Goal: Information Seeking & Learning: Understand process/instructions

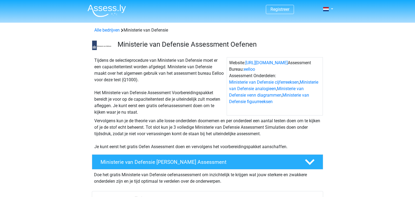
scroll to position [4, 0]
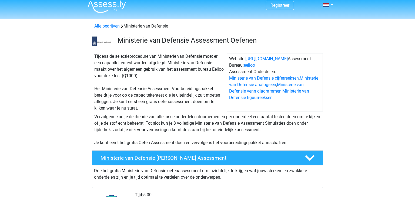
click at [187, 160] on h4 "Ministerie van Defensie Gratis Oefen Assessment" at bounding box center [199, 158] width 196 height 6
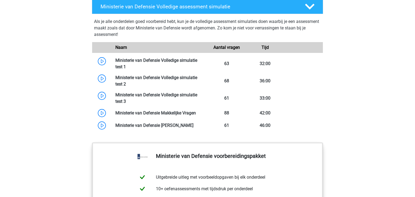
scroll to position [404, 0]
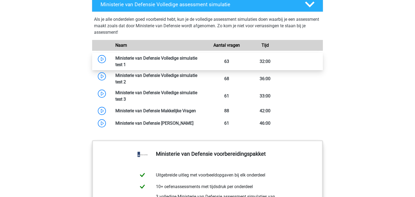
click at [126, 62] on link at bounding box center [126, 64] width 0 height 5
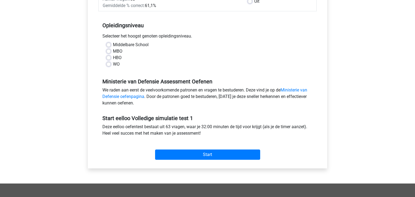
scroll to position [96, 0]
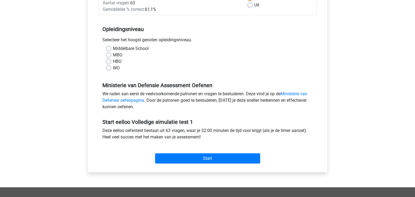
click at [113, 61] on label "HBO" at bounding box center [117, 61] width 9 height 6
click at [107, 61] on input "HBO" at bounding box center [109, 60] width 4 height 5
radio input "true"
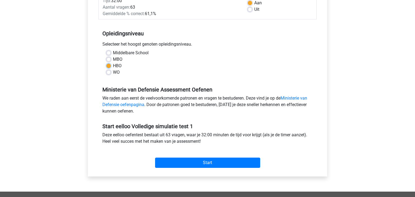
scroll to position [92, 0]
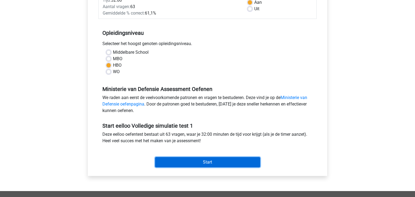
click at [241, 158] on input "Start" at bounding box center [207, 162] width 105 height 10
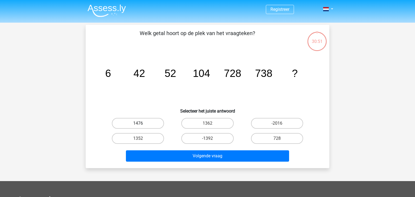
click at [141, 120] on label "1476" at bounding box center [138, 123] width 52 height 11
click at [141, 124] on input "1476" at bounding box center [140, 126] width 4 height 4
radio input "true"
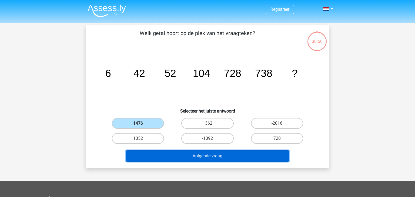
click at [178, 154] on button "Volgende vraag" at bounding box center [208, 156] width 164 height 11
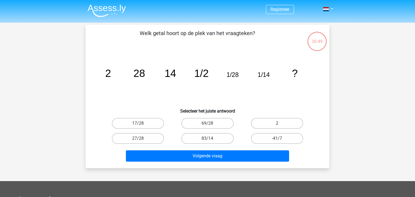
scroll to position [25, 0]
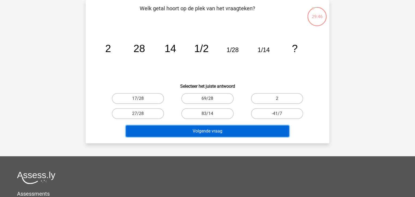
click at [196, 132] on button "Volgende vraag" at bounding box center [208, 131] width 164 height 11
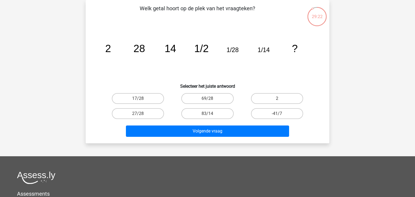
click at [200, 139] on div "Welk getal hoort op de plek van het vraagteken? image/svg+xml 2 28 14 1/2 1/28 …" at bounding box center [208, 72] width 244 height 144
click at [280, 97] on label "2" at bounding box center [277, 98] width 52 height 11
click at [280, 99] on input "2" at bounding box center [279, 101] width 4 height 4
radio input "true"
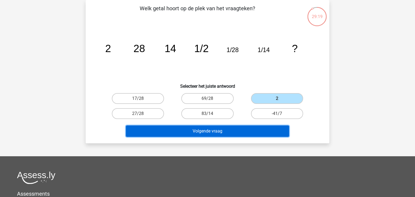
click at [210, 131] on button "Volgende vraag" at bounding box center [208, 131] width 164 height 11
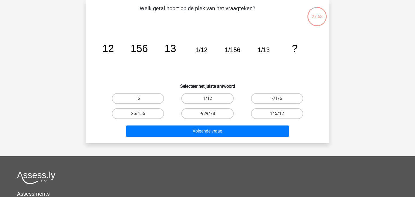
click at [201, 96] on label "1/12" at bounding box center [207, 98] width 52 height 11
click at [208, 99] on input "1/12" at bounding box center [210, 101] width 4 height 4
radio input "true"
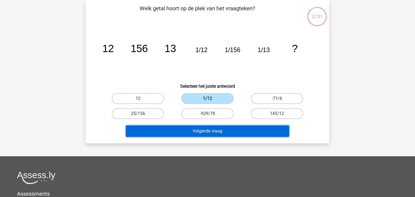
click at [209, 128] on button "Volgende vraag" at bounding box center [208, 131] width 164 height 11
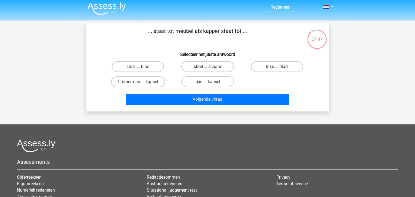
scroll to position [0, 0]
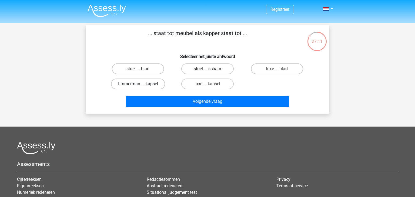
click at [148, 87] on label "timmerman ... kapsel" at bounding box center [138, 84] width 54 height 11
click at [142, 87] on input "timmerman ... kapsel" at bounding box center [140, 86] width 4 height 4
radio input "true"
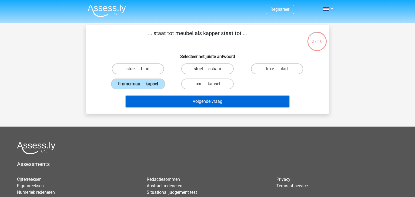
click at [158, 99] on button "Volgende vraag" at bounding box center [208, 101] width 164 height 11
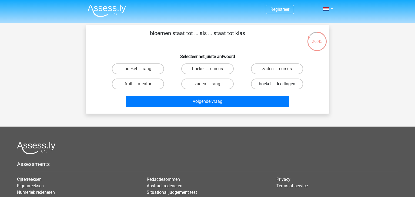
click at [278, 81] on label "boeket ... leerlingen" at bounding box center [277, 84] width 52 height 11
click at [278, 84] on input "boeket ... leerlingen" at bounding box center [279, 86] width 4 height 4
radio input "true"
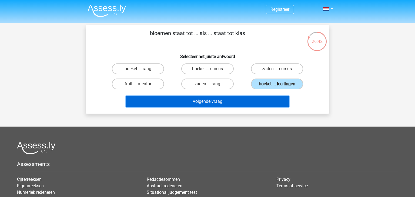
click at [248, 102] on button "Volgende vraag" at bounding box center [208, 101] width 164 height 11
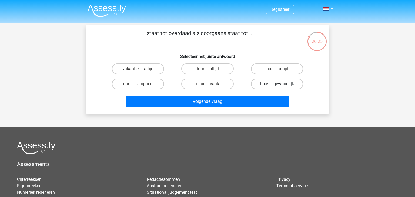
click at [266, 84] on label "luxe ... gewoonlijk" at bounding box center [277, 84] width 52 height 11
click at [277, 84] on input "luxe ... gewoonlijk" at bounding box center [279, 86] width 4 height 4
radio input "true"
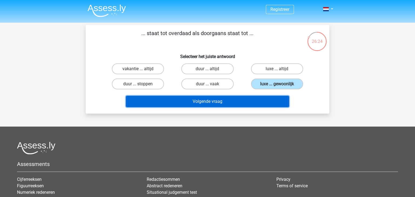
click at [234, 101] on button "Volgende vraag" at bounding box center [208, 101] width 164 height 11
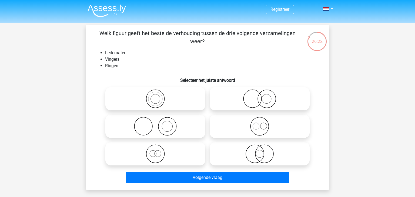
scroll to position [0, 0]
click at [172, 124] on circle at bounding box center [167, 126] width 11 height 11
click at [159, 124] on input "radio" at bounding box center [157, 122] width 4 height 4
radio input "true"
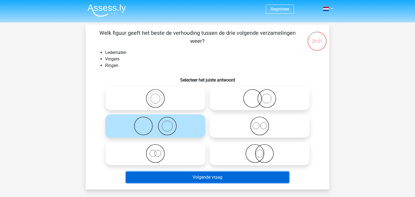
click at [194, 178] on button "Volgende vraag" at bounding box center [208, 177] width 164 height 11
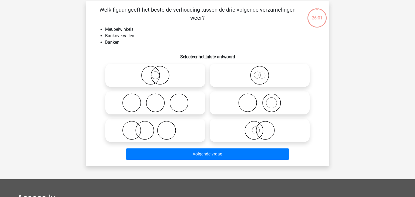
scroll to position [25, 0]
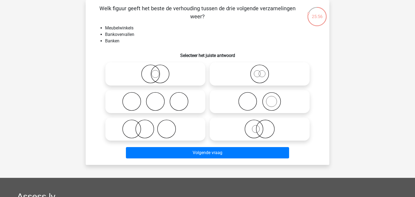
click at [168, 109] on icon at bounding box center [156, 101] width 96 height 19
click at [159, 99] on input "radio" at bounding box center [157, 97] width 4 height 4
radio input "true"
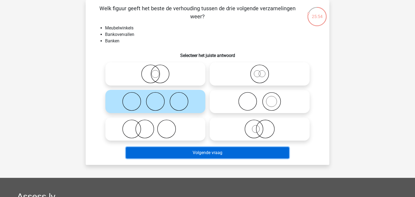
click at [184, 154] on button "Volgende vraag" at bounding box center [208, 152] width 164 height 11
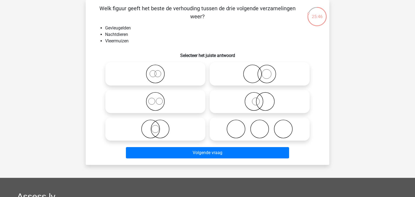
click at [158, 102] on icon at bounding box center [156, 101] width 96 height 19
click at [158, 99] on input "radio" at bounding box center [157, 97] width 4 height 4
radio input "true"
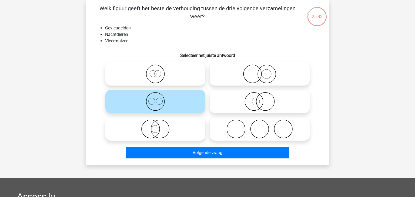
click at [168, 81] on icon at bounding box center [156, 74] width 96 height 19
click at [159, 71] on input "radio" at bounding box center [157, 70] width 4 height 4
radio input "true"
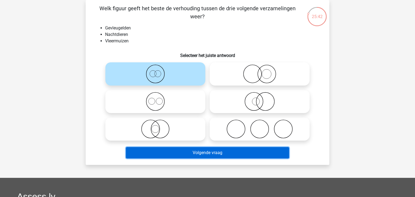
click at [199, 156] on button "Volgende vraag" at bounding box center [208, 152] width 164 height 11
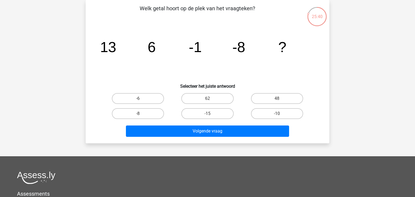
scroll to position [0, 0]
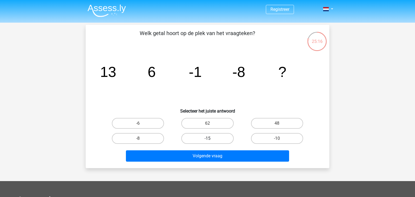
click at [212, 140] on label "-15" at bounding box center [207, 138] width 52 height 11
click at [211, 140] on input "-15" at bounding box center [210, 141] width 4 height 4
radio input "true"
click at [221, 162] on div "Volgende vraag" at bounding box center [207, 158] width 209 height 14
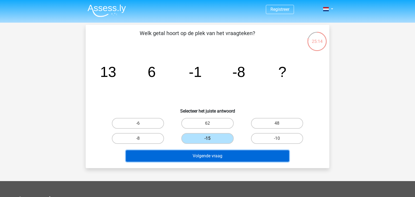
click at [214, 157] on button "Volgende vraag" at bounding box center [208, 156] width 164 height 11
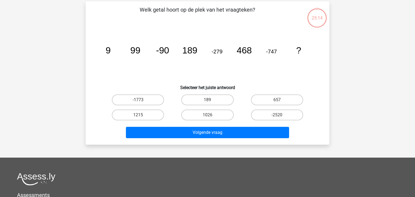
scroll to position [25, 0]
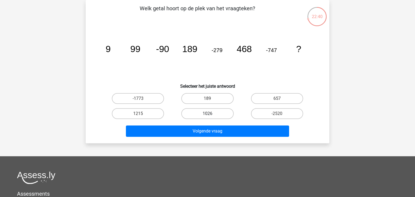
click at [202, 115] on label "1026" at bounding box center [207, 113] width 52 height 11
click at [208, 115] on input "1026" at bounding box center [210, 116] width 4 height 4
radio input "true"
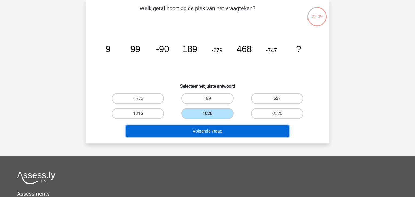
click at [223, 132] on button "Volgende vraag" at bounding box center [208, 131] width 164 height 11
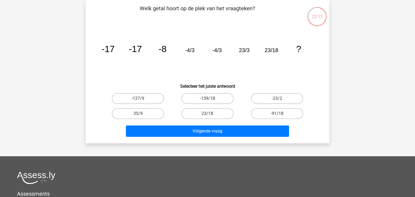
scroll to position [0, 0]
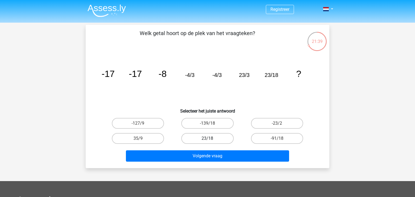
click at [222, 136] on label "23/18" at bounding box center [207, 138] width 52 height 11
click at [211, 139] on input "23/18" at bounding box center [210, 141] width 4 height 4
radio input "true"
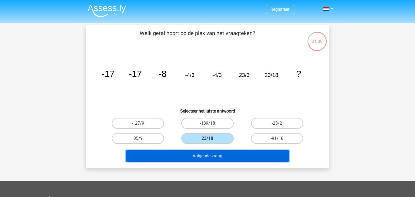
click at [232, 155] on button "Volgende vraag" at bounding box center [208, 156] width 164 height 11
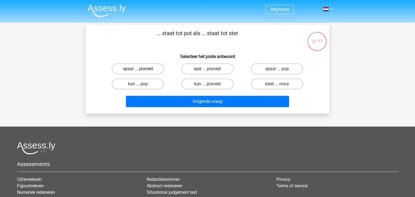
click at [136, 68] on label "spaar ... planeet" at bounding box center [138, 69] width 52 height 11
click at [138, 69] on input "spaar ... planeet" at bounding box center [140, 71] width 4 height 4
radio input "true"
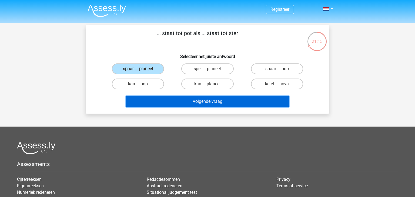
click at [181, 100] on button "Volgende vraag" at bounding box center [208, 101] width 164 height 11
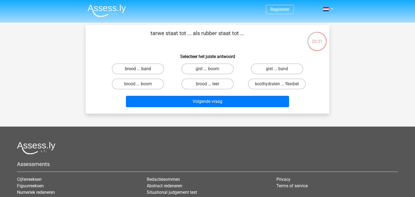
click at [145, 67] on label "brood ... band" at bounding box center [138, 69] width 52 height 11
click at [142, 69] on input "brood ... band" at bounding box center [140, 71] width 4 height 4
radio input "true"
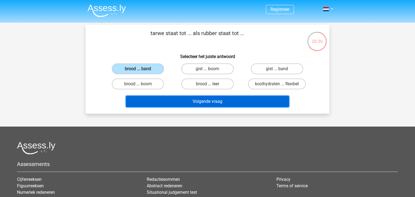
click at [195, 98] on button "Volgende vraag" at bounding box center [208, 101] width 164 height 11
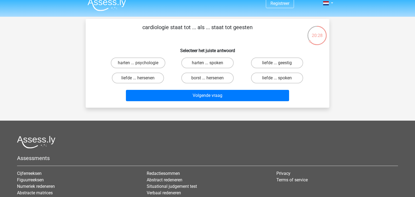
scroll to position [2, 0]
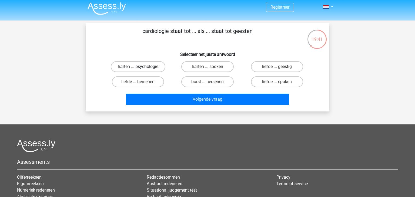
click at [148, 63] on label "harten ... psychologie" at bounding box center [138, 66] width 55 height 11
click at [142, 67] on input "harten ... psychologie" at bounding box center [140, 69] width 4 height 4
radio input "true"
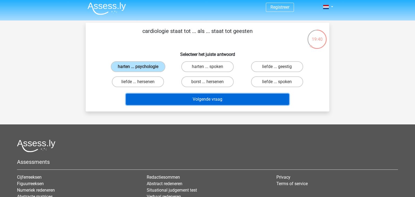
click at [181, 100] on button "Volgende vraag" at bounding box center [208, 99] width 164 height 11
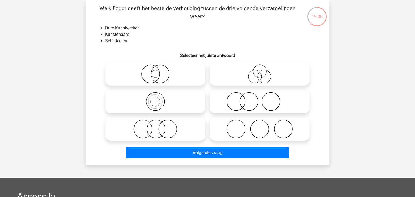
scroll to position [0, 0]
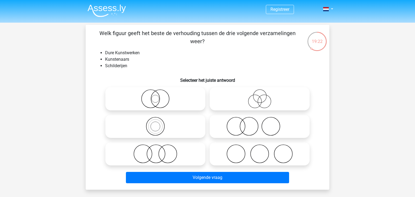
click at [273, 124] on icon at bounding box center [260, 126] width 96 height 19
click at [263, 124] on input "radio" at bounding box center [262, 122] width 4 height 4
radio input "true"
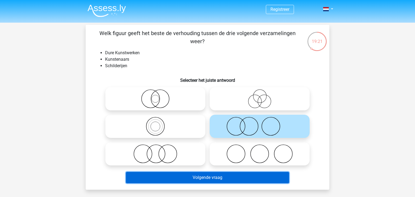
click at [243, 178] on button "Volgende vraag" at bounding box center [208, 177] width 164 height 11
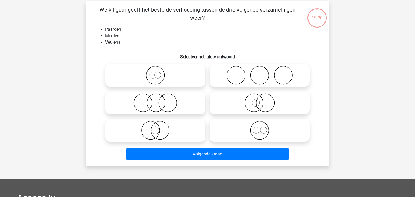
scroll to position [25, 0]
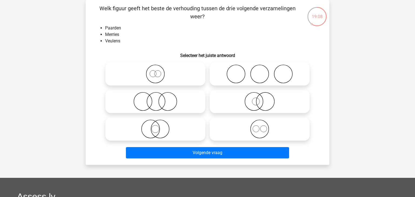
click at [165, 99] on icon at bounding box center [156, 101] width 96 height 19
click at [159, 99] on input "radio" at bounding box center [157, 97] width 4 height 4
radio input "true"
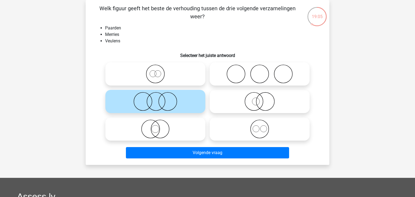
click at [265, 104] on icon at bounding box center [260, 101] width 96 height 19
click at [263, 99] on input "radio" at bounding box center [262, 97] width 4 height 4
radio input "true"
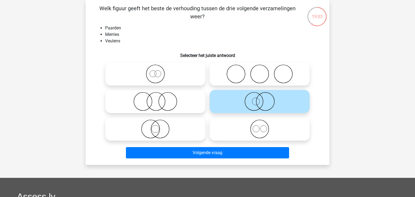
click at [260, 159] on div "Volgende vraag" at bounding box center [207, 154] width 209 height 14
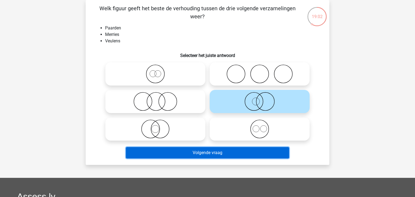
click at [249, 155] on button "Volgende vraag" at bounding box center [208, 152] width 164 height 11
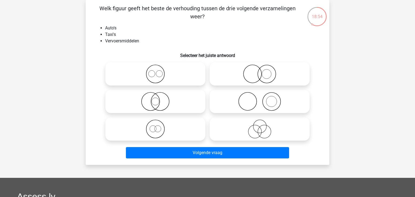
click at [162, 131] on icon at bounding box center [156, 129] width 96 height 19
click at [159, 127] on input "radio" at bounding box center [157, 125] width 4 height 4
radio input "true"
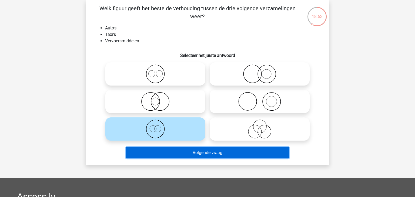
click at [178, 151] on button "Volgende vraag" at bounding box center [208, 152] width 164 height 11
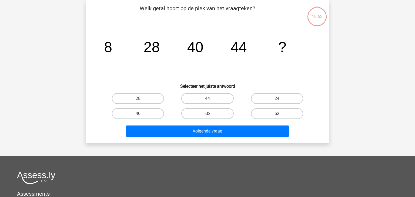
scroll to position [0, 0]
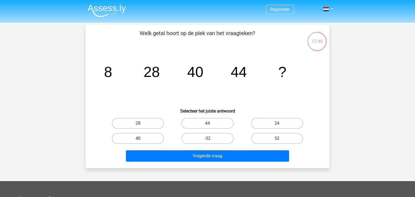
click at [148, 138] on label "40" at bounding box center [138, 138] width 52 height 11
click at [142, 139] on input "40" at bounding box center [140, 141] width 4 height 4
radio input "true"
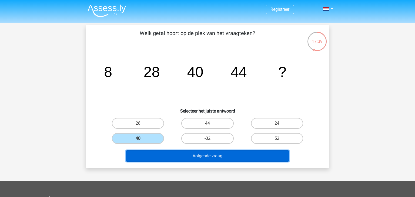
click at [183, 159] on button "Volgende vraag" at bounding box center [208, 156] width 164 height 11
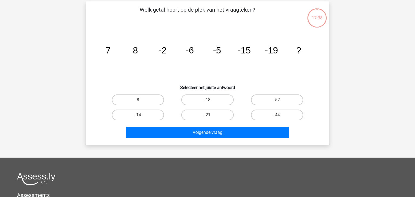
scroll to position [25, 0]
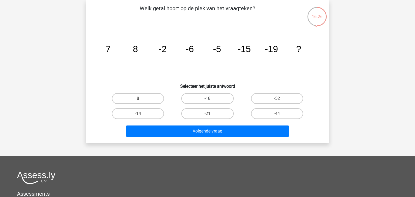
click at [217, 97] on label "-18" at bounding box center [207, 98] width 52 height 11
click at [211, 99] on input "-18" at bounding box center [210, 101] width 4 height 4
radio input "true"
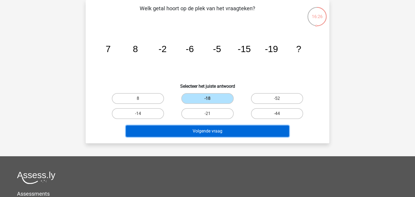
click at [231, 133] on button "Volgende vraag" at bounding box center [208, 131] width 164 height 11
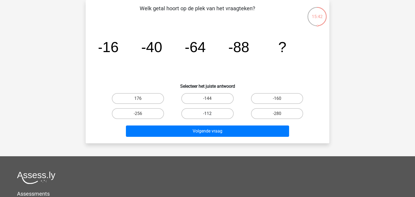
click at [204, 114] on label "-112" at bounding box center [207, 113] width 52 height 11
click at [208, 114] on input "-112" at bounding box center [210, 116] width 4 height 4
radio input "true"
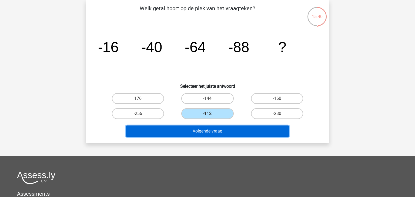
click at [208, 131] on button "Volgende vraag" at bounding box center [208, 131] width 164 height 11
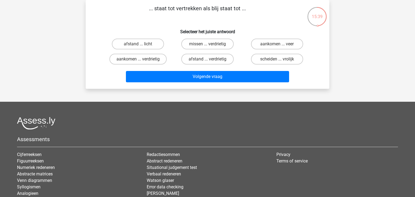
scroll to position [0, 0]
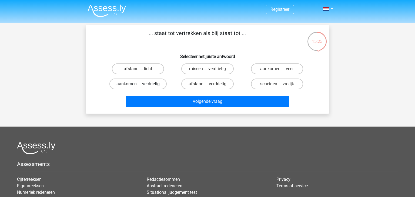
click at [146, 84] on label "aankomen ... verdrietig" at bounding box center [137, 84] width 57 height 11
click at [142, 84] on input "aankomen ... verdrietig" at bounding box center [140, 86] width 4 height 4
radio input "true"
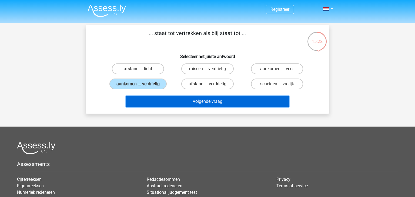
click at [167, 101] on button "Volgende vraag" at bounding box center [208, 101] width 164 height 11
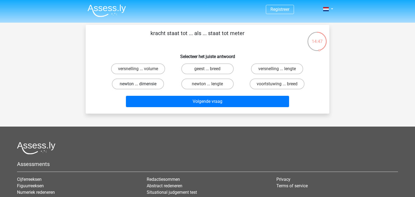
click at [144, 83] on label "newton ... dimensie" at bounding box center [138, 84] width 52 height 11
click at [142, 84] on input "newton ... dimensie" at bounding box center [140, 86] width 4 height 4
radio input "true"
click at [202, 86] on label "newton ... lengte" at bounding box center [207, 84] width 52 height 11
click at [208, 86] on input "newton ... lengte" at bounding box center [210, 86] width 4 height 4
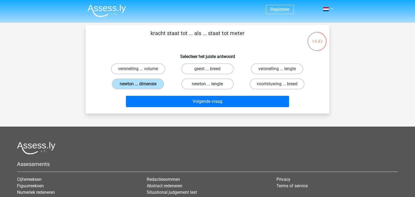
radio input "true"
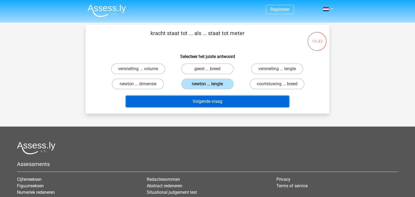
click at [214, 99] on button "Volgende vraag" at bounding box center [208, 101] width 164 height 11
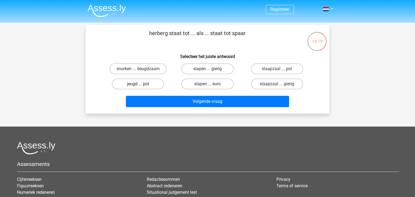
click at [157, 81] on label "jeugd ... pot" at bounding box center [138, 84] width 52 height 11
click at [142, 84] on input "jeugd ... pot" at bounding box center [140, 86] width 4 height 4
radio input "true"
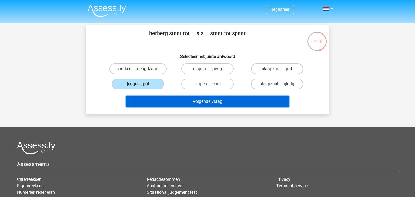
click at [169, 106] on button "Volgende vraag" at bounding box center [208, 101] width 164 height 11
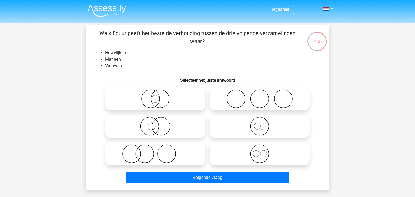
click at [263, 102] on icon at bounding box center [260, 98] width 96 height 19
click at [263, 96] on input "radio" at bounding box center [262, 95] width 4 height 4
radio input "true"
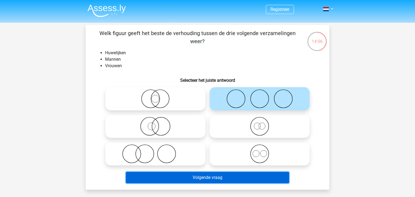
click at [235, 180] on button "Volgende vraag" at bounding box center [208, 177] width 164 height 11
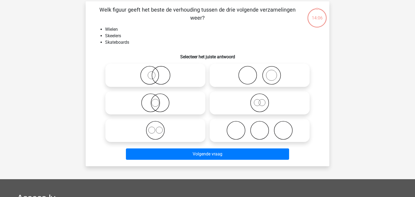
scroll to position [25, 0]
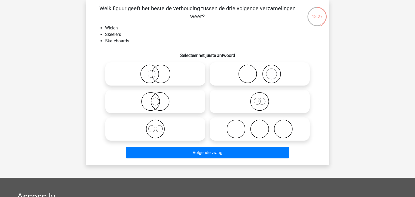
click at [238, 121] on icon at bounding box center [260, 129] width 96 height 19
click at [260, 123] on input "radio" at bounding box center [262, 125] width 4 height 4
radio input "true"
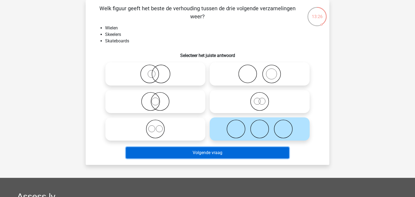
click at [238, 154] on button "Volgende vraag" at bounding box center [208, 152] width 164 height 11
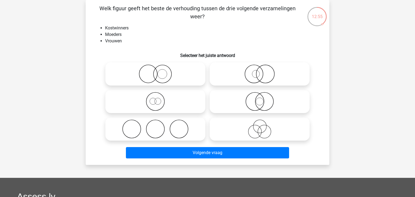
click at [151, 76] on icon at bounding box center [156, 74] width 96 height 19
click at [155, 71] on input "radio" at bounding box center [157, 70] width 4 height 4
radio input "true"
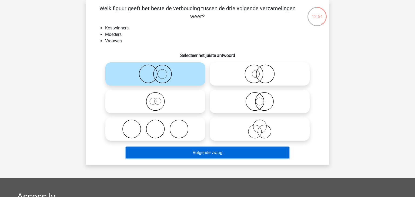
click at [190, 152] on button "Volgende vraag" at bounding box center [208, 152] width 164 height 11
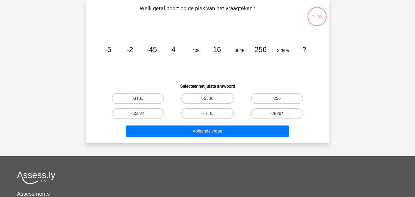
scroll to position [0, 0]
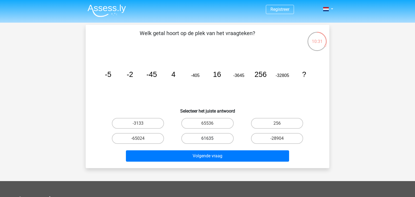
click at [212, 135] on label "61635" at bounding box center [207, 138] width 52 height 11
click at [211, 139] on input "61635" at bounding box center [210, 141] width 4 height 4
radio input "true"
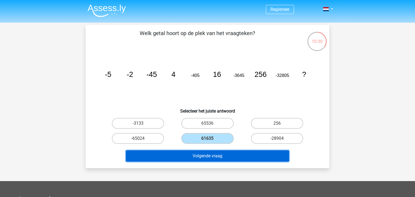
click at [222, 153] on button "Volgende vraag" at bounding box center [208, 156] width 164 height 11
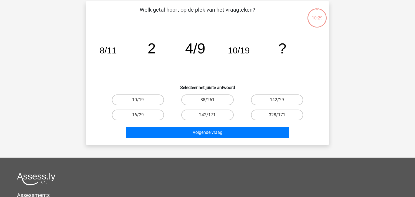
scroll to position [25, 0]
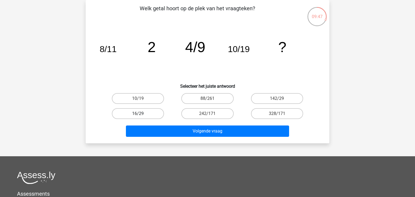
click at [158, 114] on label "16/29" at bounding box center [138, 113] width 52 height 11
click at [142, 114] on input "16/29" at bounding box center [140, 116] width 4 height 4
radio input "true"
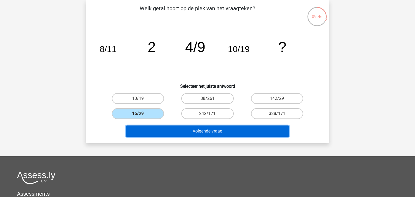
click at [173, 131] on button "Volgende vraag" at bounding box center [208, 131] width 164 height 11
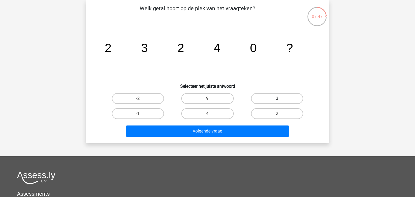
click at [261, 96] on label "3" at bounding box center [277, 98] width 52 height 11
click at [277, 99] on input "3" at bounding box center [279, 101] width 4 height 4
radio input "true"
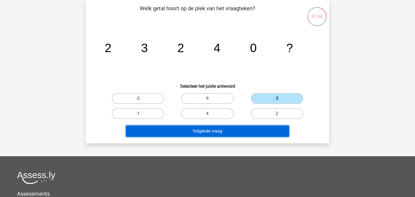
click at [257, 131] on button "Volgende vraag" at bounding box center [208, 131] width 164 height 11
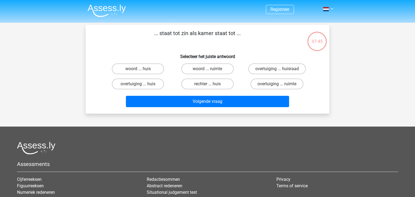
scroll to position [0, 0]
click at [139, 72] on label "woord ... huis" at bounding box center [138, 68] width 52 height 11
click at [139, 72] on input "woord ... huis" at bounding box center [140, 71] width 4 height 4
radio input "true"
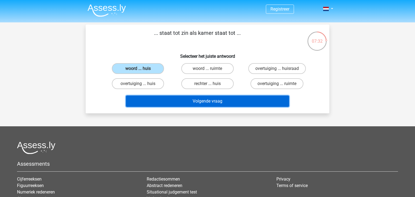
click at [171, 104] on button "Volgende vraag" at bounding box center [208, 101] width 164 height 11
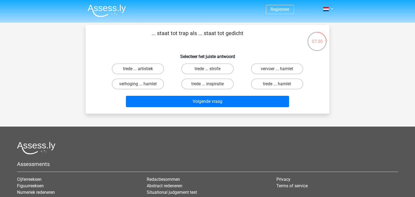
scroll to position [0, 0]
click at [194, 61] on div "... staat tot trap als ... staat tot gedicht Selecteer het juiste antwoord tred…" at bounding box center [208, 69] width 240 height 80
click at [202, 72] on label "trede ... strofe" at bounding box center [207, 69] width 52 height 11
click at [208, 72] on input "trede ... strofe" at bounding box center [210, 71] width 4 height 4
radio input "true"
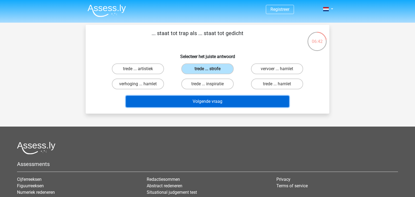
click at [217, 103] on button "Volgende vraag" at bounding box center [208, 101] width 164 height 11
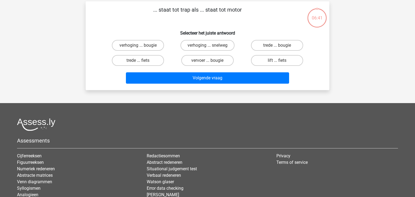
scroll to position [25, 0]
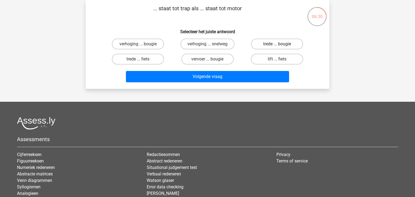
click at [281, 43] on label "trede ... bougie" at bounding box center [277, 44] width 52 height 11
click at [281, 44] on input "trede ... bougie" at bounding box center [279, 46] width 4 height 4
radio input "true"
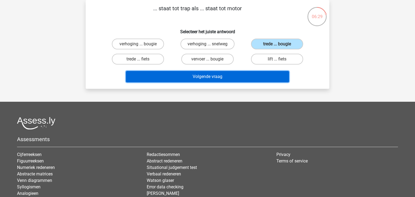
click at [226, 73] on button "Volgende vraag" at bounding box center [208, 76] width 164 height 11
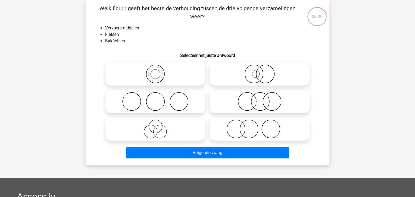
click at [189, 72] on icon at bounding box center [156, 74] width 96 height 19
click at [159, 71] on input "radio" at bounding box center [157, 70] width 4 height 4
radio input "true"
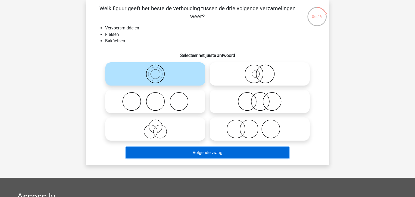
click at [225, 157] on button "Volgende vraag" at bounding box center [208, 152] width 164 height 11
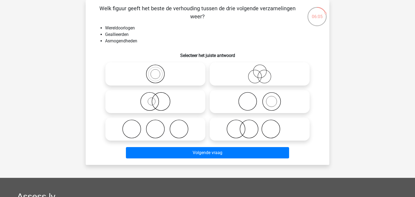
click at [252, 131] on icon at bounding box center [260, 129] width 96 height 19
click at [260, 127] on input "radio" at bounding box center [262, 125] width 4 height 4
radio input "true"
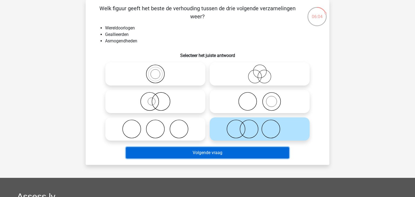
click at [265, 156] on button "Volgende vraag" at bounding box center [208, 152] width 164 height 11
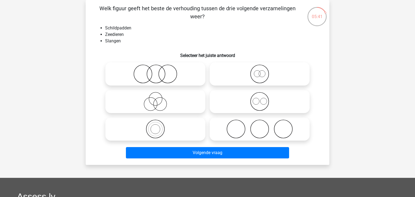
click at [275, 125] on circle at bounding box center [283, 129] width 18 height 18
click at [263, 125] on input "radio" at bounding box center [262, 125] width 4 height 4
radio input "true"
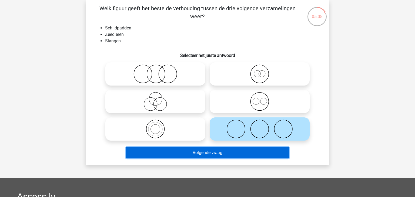
click at [210, 153] on button "Volgende vraag" at bounding box center [208, 152] width 164 height 11
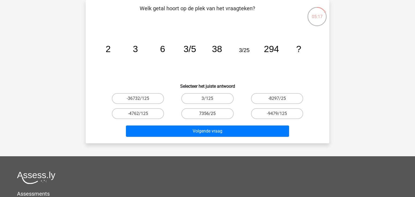
click at [217, 115] on label "7356/25" at bounding box center [207, 113] width 52 height 11
click at [211, 115] on input "7356/25" at bounding box center [210, 116] width 4 height 4
radio input "true"
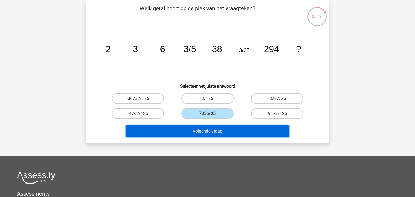
click at [234, 130] on button "Volgende vraag" at bounding box center [208, 131] width 164 height 11
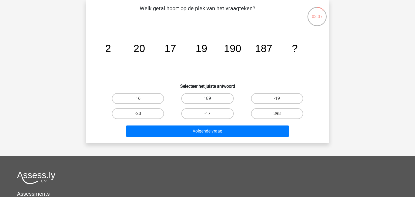
click at [223, 99] on label "189" at bounding box center [207, 98] width 52 height 11
click at [211, 99] on input "189" at bounding box center [210, 101] width 4 height 4
radio input "true"
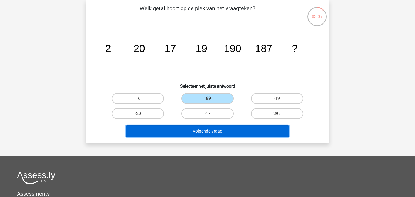
click at [230, 130] on button "Volgende vraag" at bounding box center [208, 131] width 164 height 11
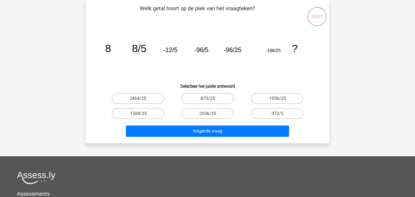
click at [212, 99] on label "-672/25" at bounding box center [207, 98] width 52 height 11
click at [211, 99] on input "-672/25" at bounding box center [210, 101] width 4 height 4
radio input "true"
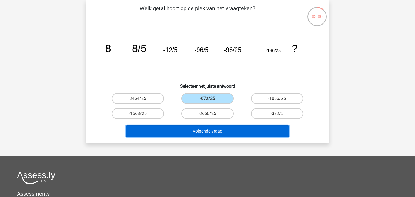
click at [229, 128] on button "Volgende vraag" at bounding box center [208, 131] width 164 height 11
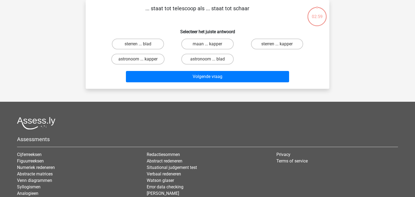
scroll to position [0, 0]
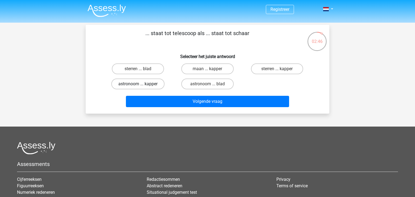
click at [145, 84] on label "astronoom ... kapper" at bounding box center [137, 84] width 53 height 11
click at [142, 84] on input "astronoom ... kapper" at bounding box center [140, 86] width 4 height 4
radio input "true"
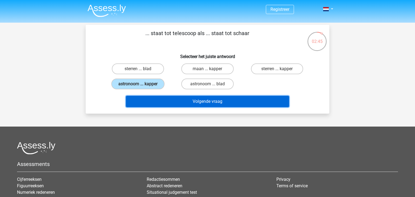
click at [180, 99] on button "Volgende vraag" at bounding box center [208, 101] width 164 height 11
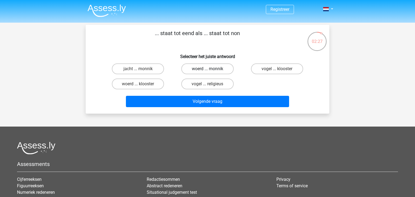
click at [205, 70] on label "woerd ... monnik" at bounding box center [207, 69] width 52 height 11
click at [208, 70] on input "woerd ... monnik" at bounding box center [210, 71] width 4 height 4
radio input "true"
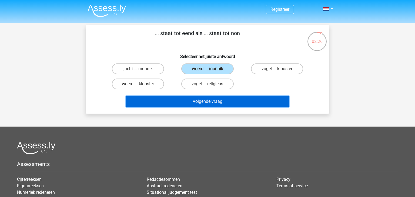
click at [223, 104] on button "Volgende vraag" at bounding box center [208, 101] width 164 height 11
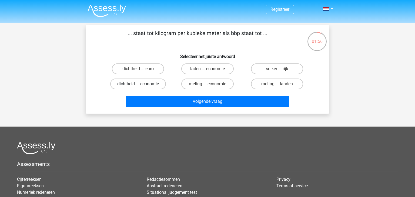
click at [139, 81] on label "dichtheid ... economie" at bounding box center [138, 84] width 56 height 11
click at [139, 84] on input "dichtheid ... economie" at bounding box center [140, 86] width 4 height 4
radio input "true"
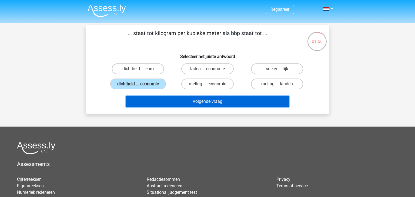
click at [174, 101] on button "Volgende vraag" at bounding box center [208, 101] width 164 height 11
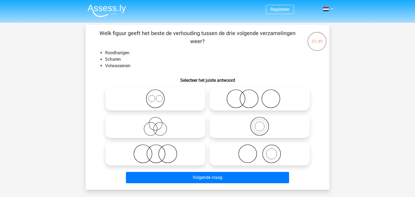
click at [236, 95] on icon at bounding box center [260, 98] width 96 height 19
click at [260, 95] on input "radio" at bounding box center [262, 95] width 4 height 4
radio input "true"
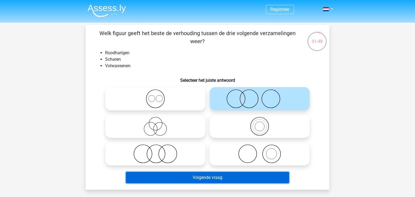
click at [242, 177] on button "Volgende vraag" at bounding box center [208, 177] width 164 height 11
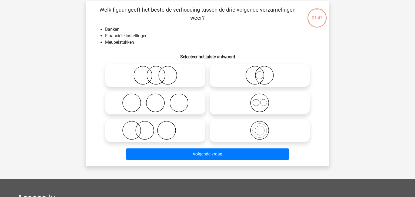
scroll to position [25, 0]
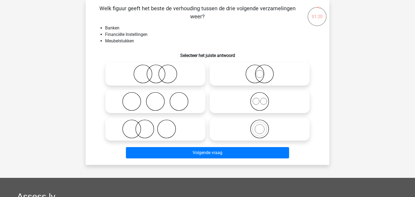
click at [155, 71] on input "radio" at bounding box center [157, 70] width 4 height 4
radio input "true"
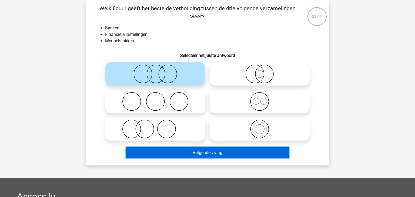
click at [185, 155] on button "Volgende vraag" at bounding box center [208, 152] width 164 height 11
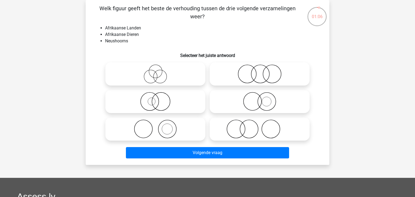
click at [161, 125] on icon at bounding box center [156, 129] width 96 height 19
click at [159, 125] on input "radio" at bounding box center [157, 125] width 4 height 4
radio input "true"
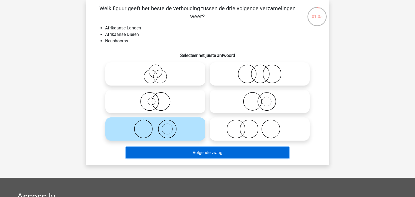
click at [185, 152] on button "Volgende vraag" at bounding box center [208, 152] width 164 height 11
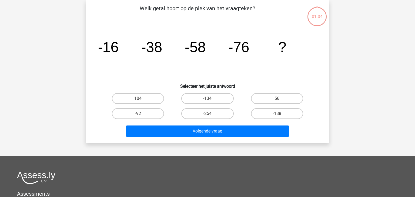
scroll to position [0, 0]
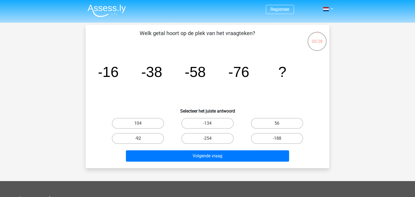
click at [146, 138] on label "-92" at bounding box center [138, 138] width 52 height 11
click at [142, 139] on input "-92" at bounding box center [140, 141] width 4 height 4
radio input "true"
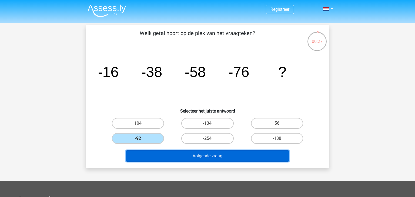
click at [181, 154] on button "Volgende vraag" at bounding box center [208, 156] width 164 height 11
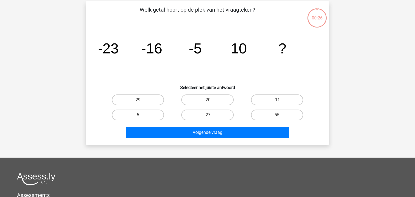
scroll to position [25, 0]
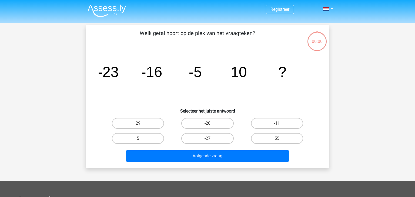
scroll to position [25, 0]
